Goal: Register for event/course

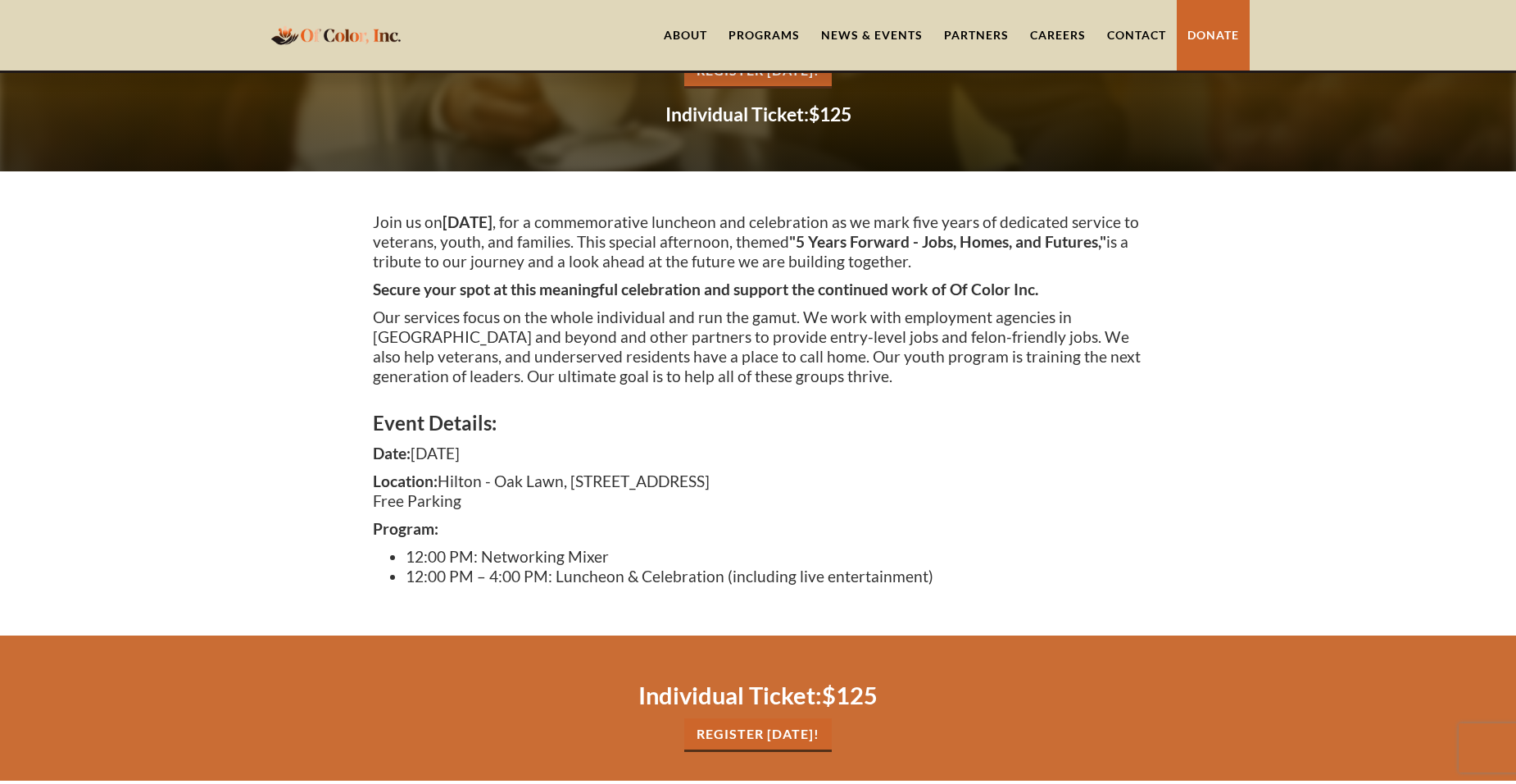
scroll to position [410, 0]
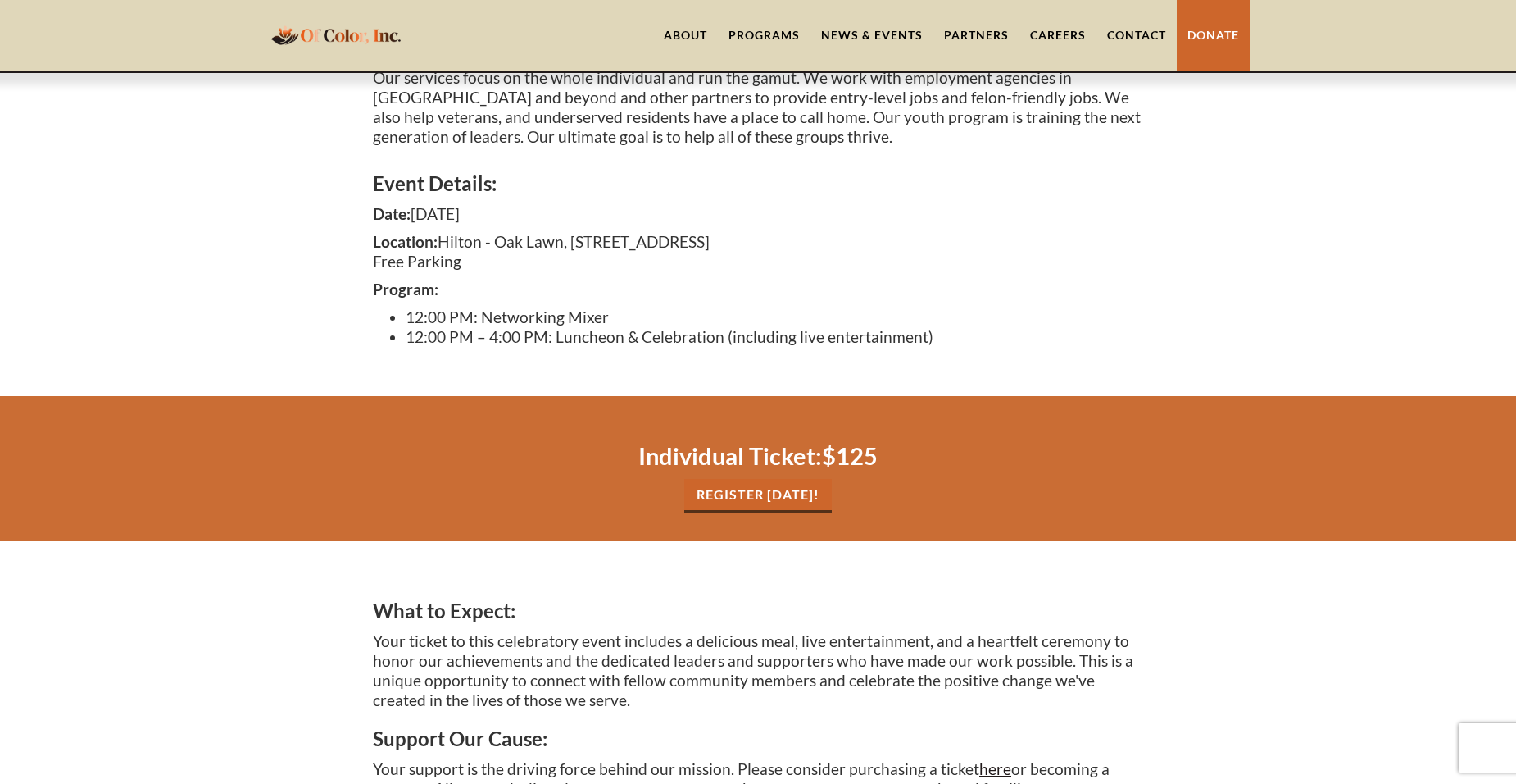
click at [764, 493] on link "REgister Today!" at bounding box center [758, 496] width 147 height 33
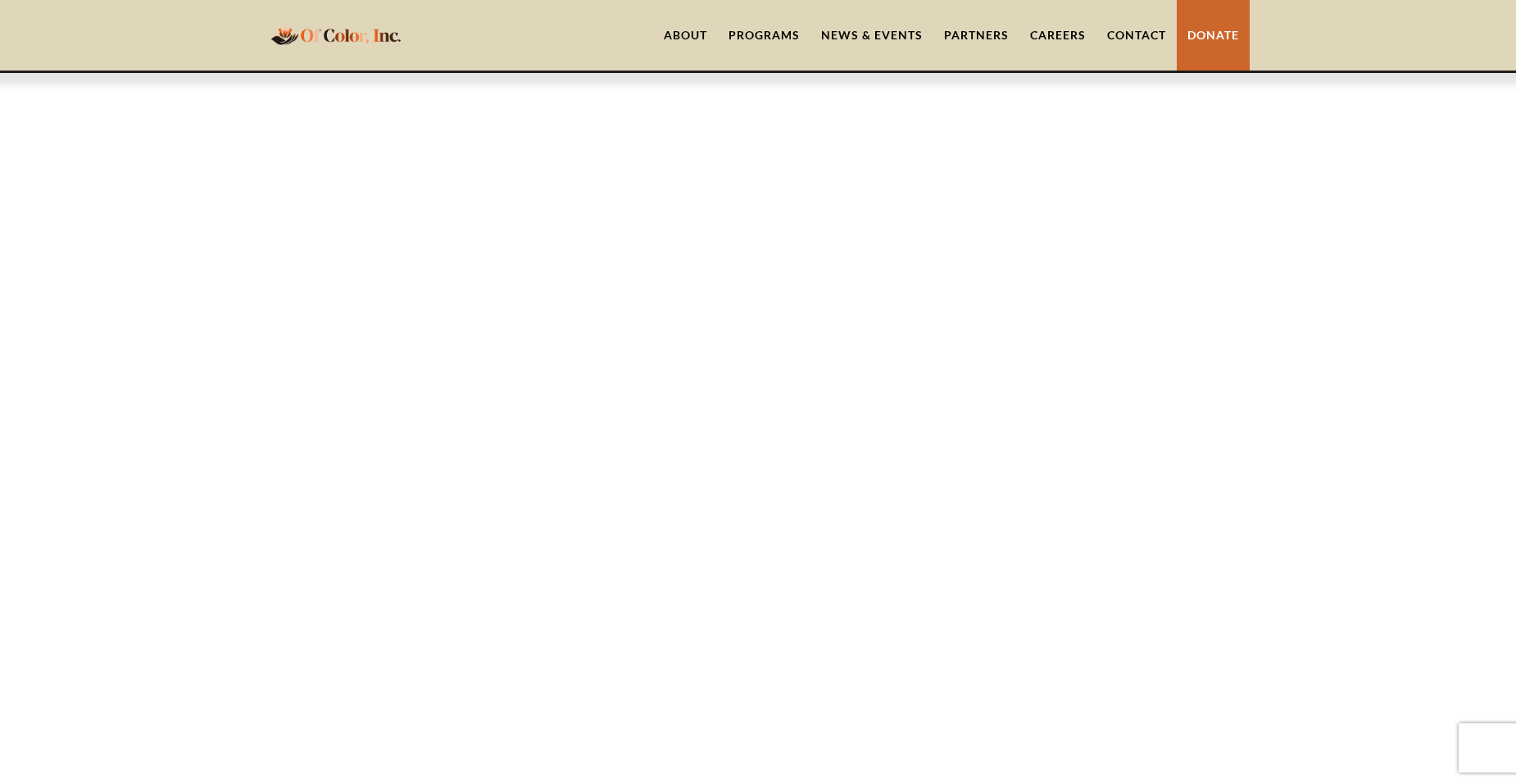
scroll to position [1364, 0]
